Goal: Check status: Check status

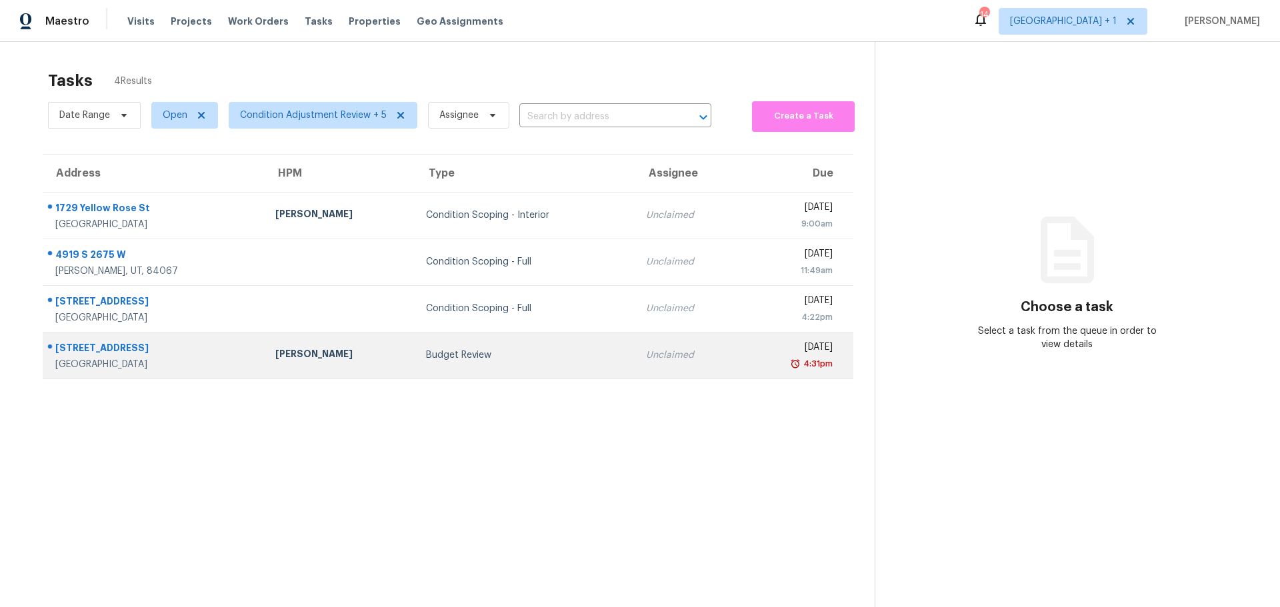
click at [188, 351] on div "[STREET_ADDRESS]" at bounding box center [154, 349] width 199 height 17
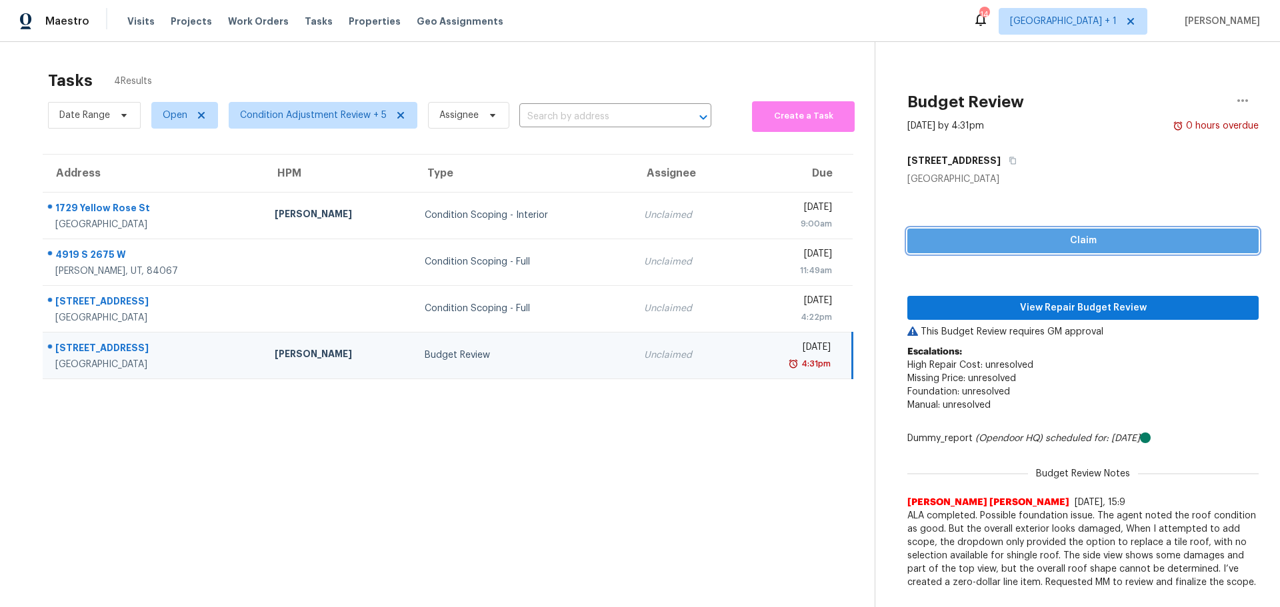
click at [1031, 242] on span "Claim" at bounding box center [1083, 241] width 330 height 17
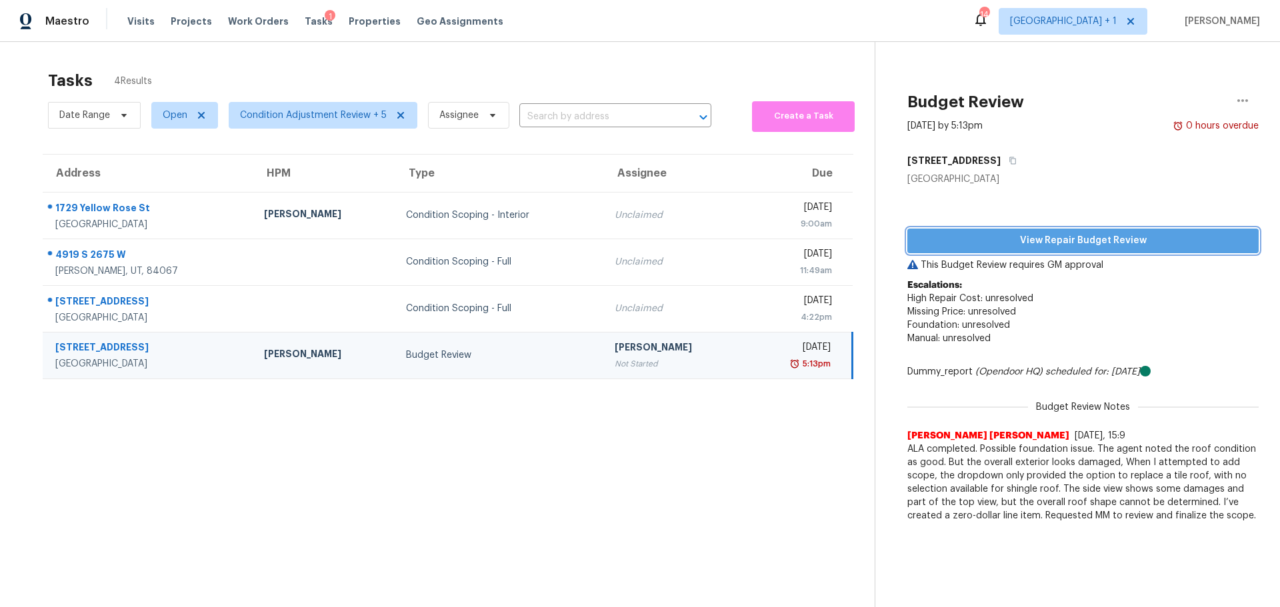
click at [1029, 237] on span "View Repair Budget Review" at bounding box center [1083, 241] width 330 height 17
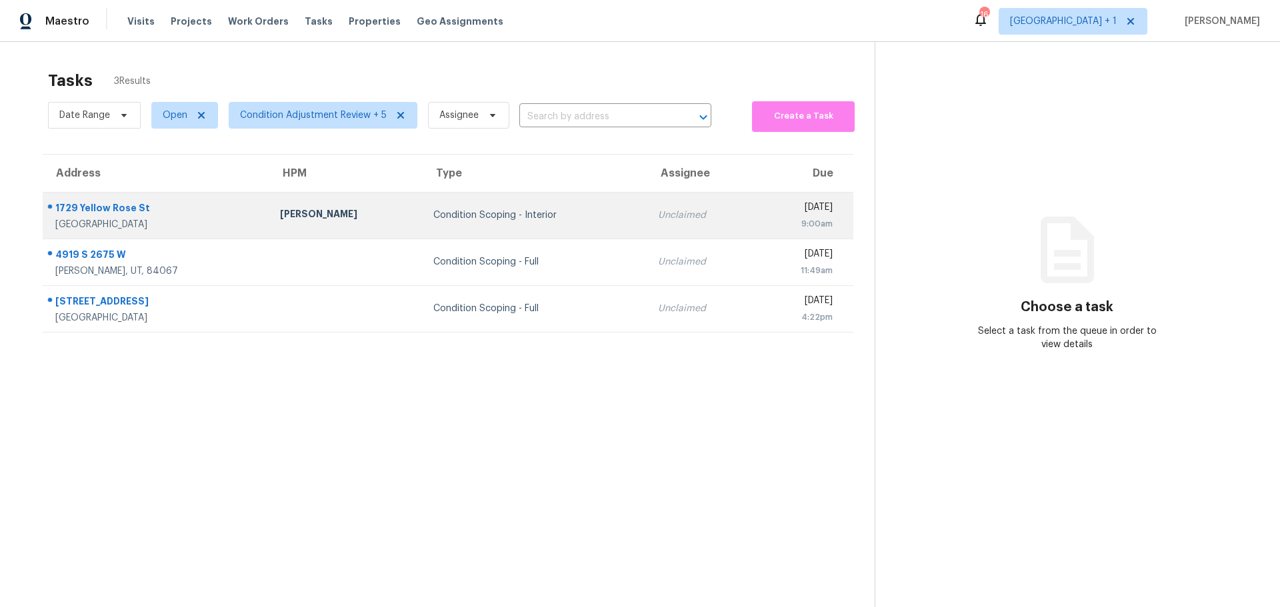
click at [161, 223] on div "[GEOGRAPHIC_DATA]" at bounding box center [156, 224] width 203 height 13
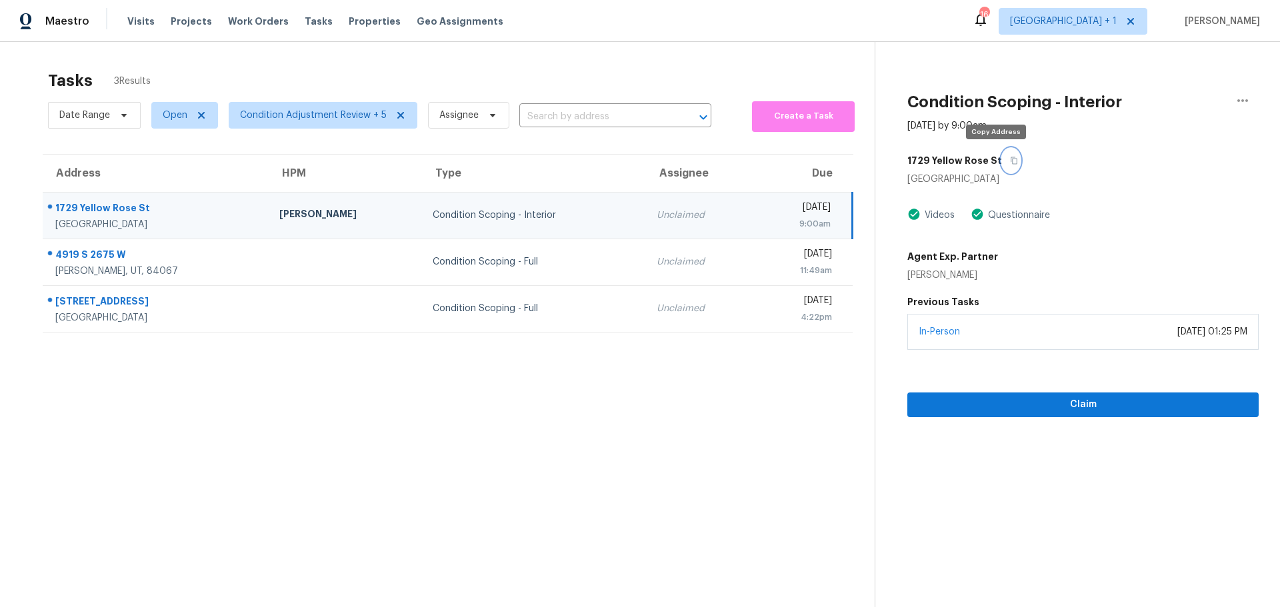
click at [1002, 159] on button "button" at bounding box center [1011, 161] width 18 height 24
